Goal: Navigation & Orientation: Find specific page/section

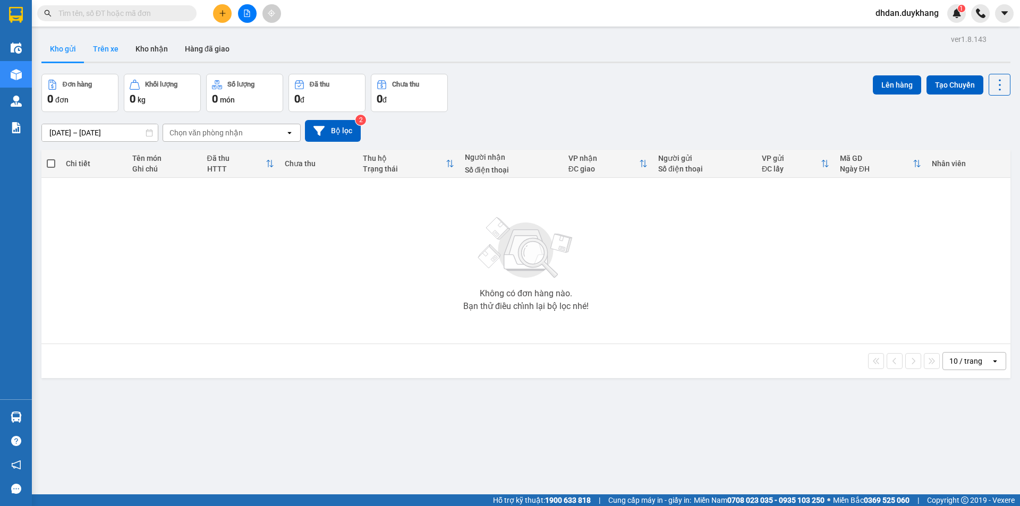
click at [108, 46] on button "Trên xe" at bounding box center [105, 49] width 43 height 26
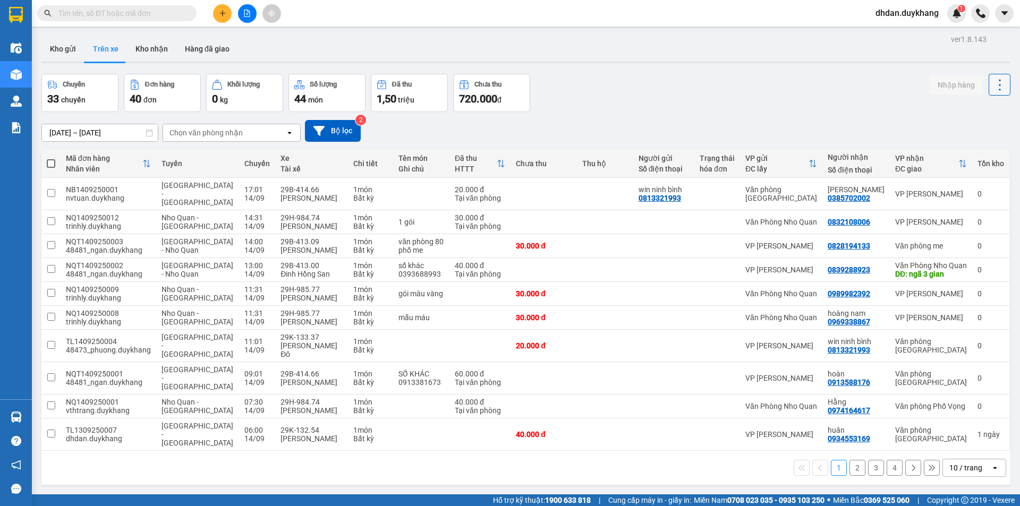
click at [993, 87] on icon at bounding box center [1000, 85] width 15 height 15
click at [971, 115] on span "Làm mới" at bounding box center [976, 113] width 29 height 11
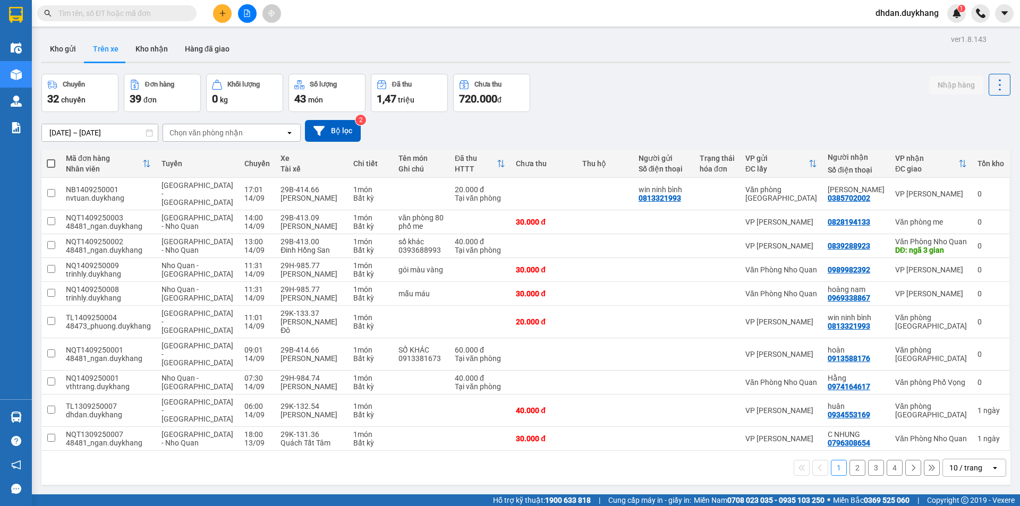
click at [965, 463] on div "10 / trang" at bounding box center [966, 468] width 33 height 11
drag, startPoint x: 963, startPoint y: 423, endPoint x: 727, endPoint y: 366, distance: 242.8
click at [963, 422] on span "100 / trang" at bounding box center [962, 419] width 38 height 11
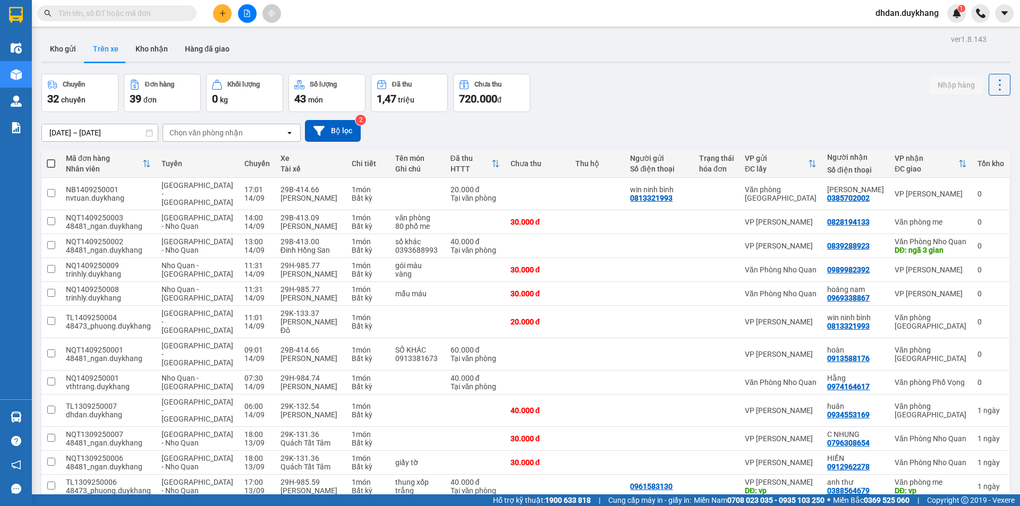
click at [242, 132] on div "Chọn văn phòng nhận" at bounding box center [224, 132] width 122 height 17
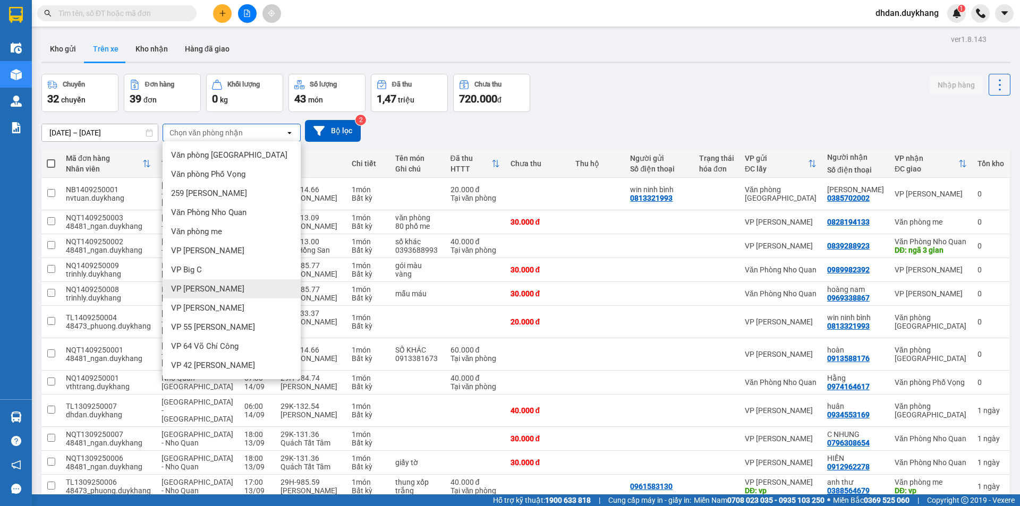
click at [235, 285] on div "VP [PERSON_NAME]" at bounding box center [232, 288] width 138 height 19
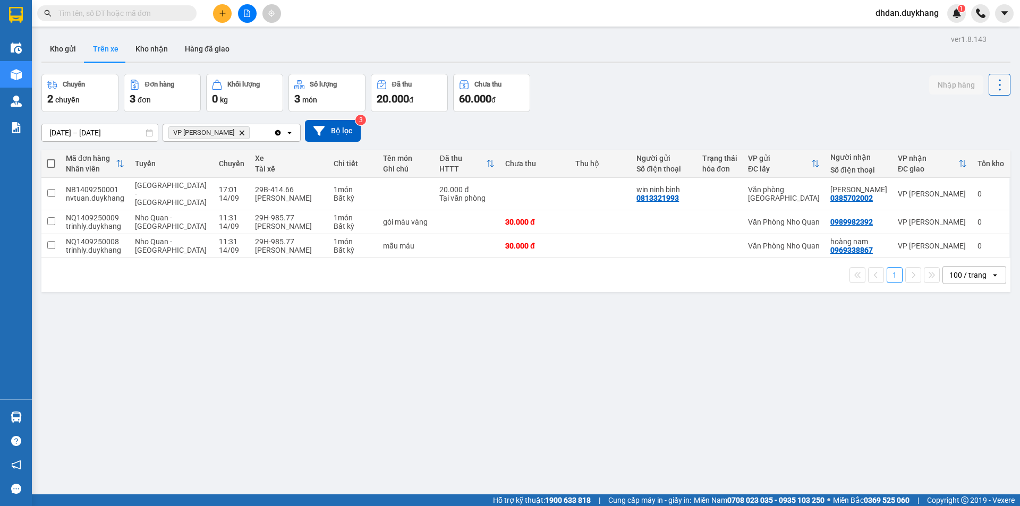
drag, startPoint x: 994, startPoint y: 81, endPoint x: 992, endPoint y: 93, distance: 11.9
click at [994, 84] on icon at bounding box center [1000, 85] width 15 height 15
click at [952, 117] on icon "Menu" at bounding box center [949, 114] width 10 height 10
